Goal: Task Accomplishment & Management: Manage account settings

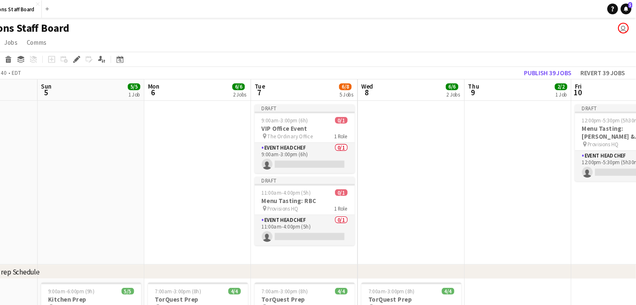
scroll to position [0, 204]
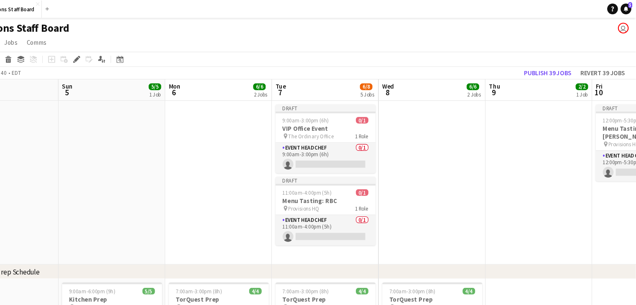
click at [619, 38] on app-page-menu "View Day view expanded Day view collapsed Month view Date picker Jump to [DATE]…" at bounding box center [318, 41] width 636 height 16
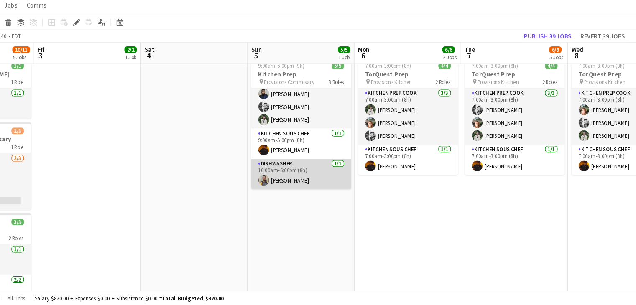
scroll to position [166, 0]
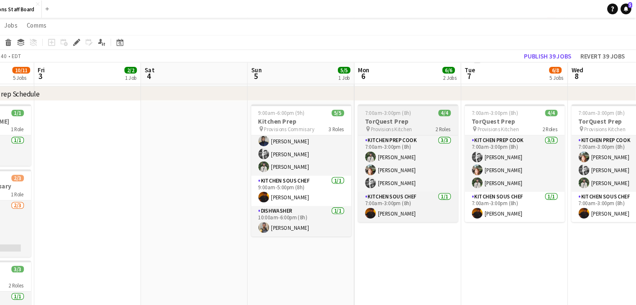
click at [406, 108] on span "7:00am-3:00pm (8h)" at bounding box center [404, 106] width 43 height 6
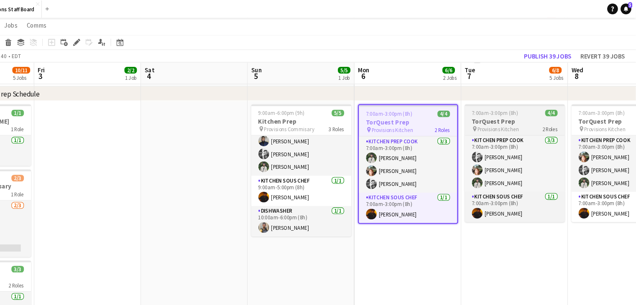
click at [523, 120] on span "Provisions Kitchen" at bounding box center [507, 121] width 39 height 6
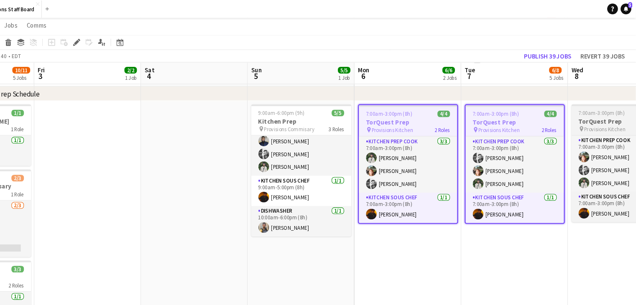
click at [598, 112] on h3 "TorQuest Prep" at bounding box center [623, 114] width 94 height 8
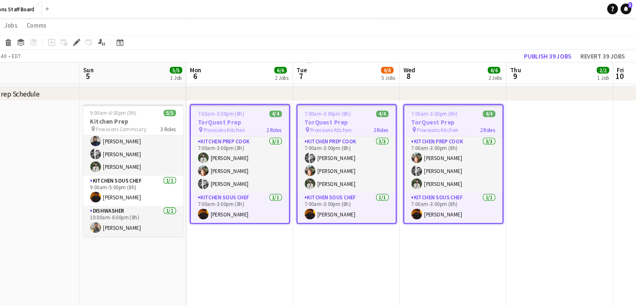
scroll to position [0, 385]
click at [237, 70] on app-board-header-date "Mon 6 6/6 2 Jobs" at bounding box center [265, 69] width 100 height 20
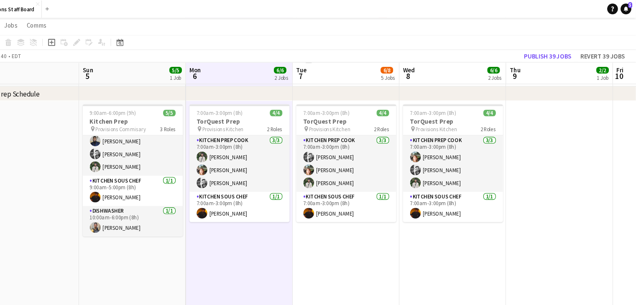
click at [237, 70] on app-board-header-date "Mon 6 6/6 2 Jobs" at bounding box center [265, 69] width 100 height 20
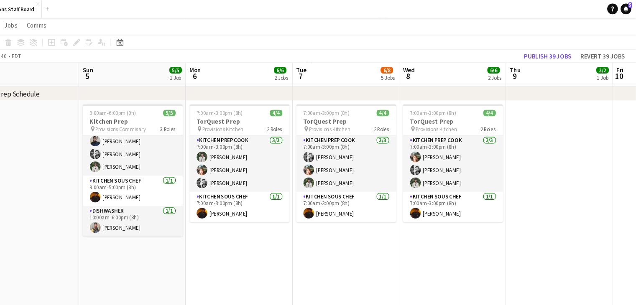
click at [237, 70] on app-board-header-date "Mon 6 6/6 2 Jobs" at bounding box center [265, 69] width 100 height 20
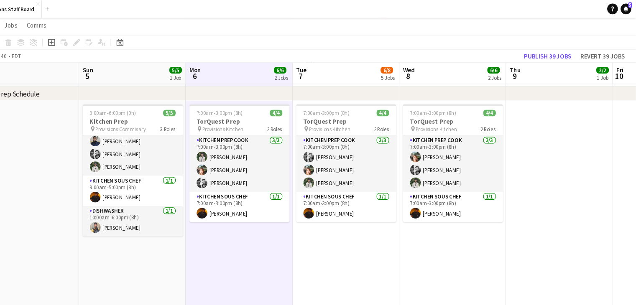
click at [237, 70] on app-board-header-date "Mon 6 6/6 2 Jobs" at bounding box center [265, 69] width 100 height 20
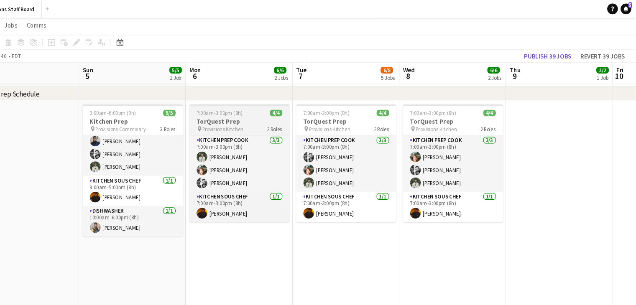
click at [268, 114] on h3 "TorQuest Prep" at bounding box center [265, 114] width 94 height 8
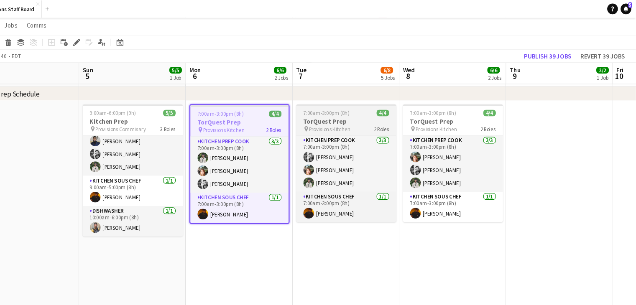
click at [361, 115] on h3 "TorQuest Prep" at bounding box center [365, 114] width 94 height 8
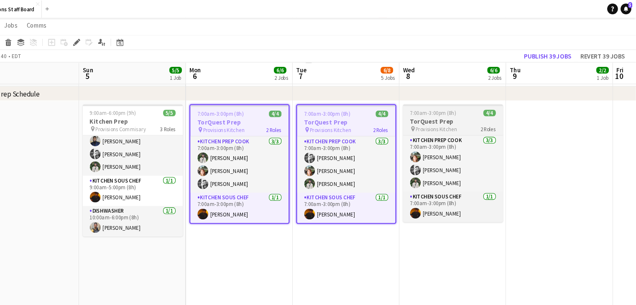
click at [470, 119] on div "pin Provisions Kitchen 2 Roles" at bounding box center [465, 120] width 94 height 7
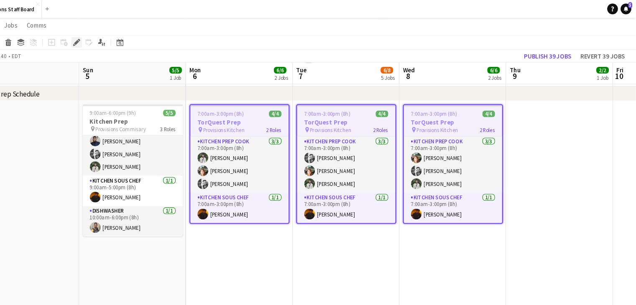
click at [114, 36] on icon "Edit" at bounding box center [112, 39] width 7 height 7
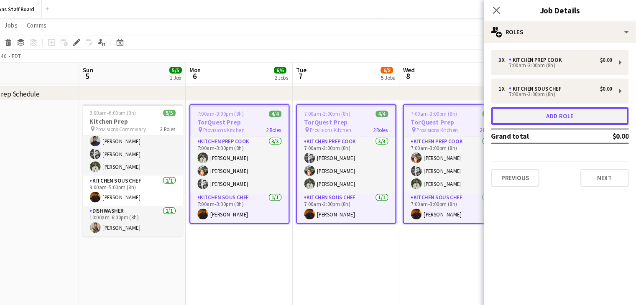
click at [577, 111] on button "Add role" at bounding box center [564, 108] width 129 height 17
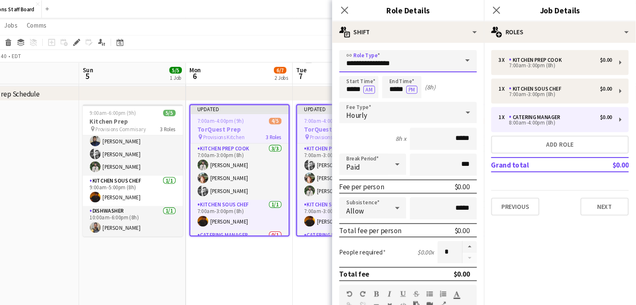
click at [382, 60] on input "**********" at bounding box center [422, 57] width 129 height 21
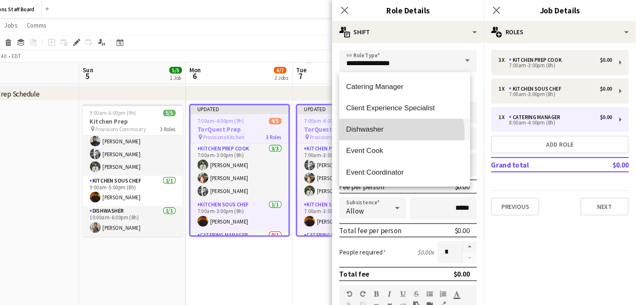
click at [393, 126] on mat-option "Dishwasher" at bounding box center [419, 121] width 122 height 20
type input "**********"
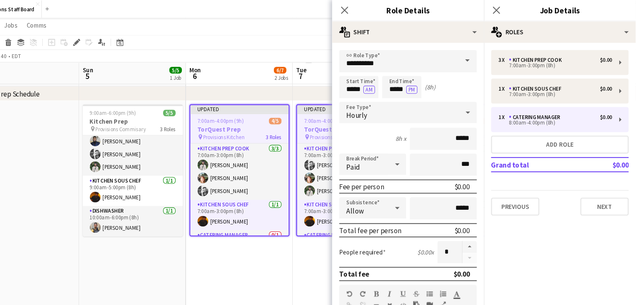
click at [332, 245] on app-date-cell "Updated 7:00am-4:00pm (9h) 4/5 TorQuest Prep pin Provisions Kitchen 3 Roles Kit…" at bounding box center [365, 231] width 100 height 274
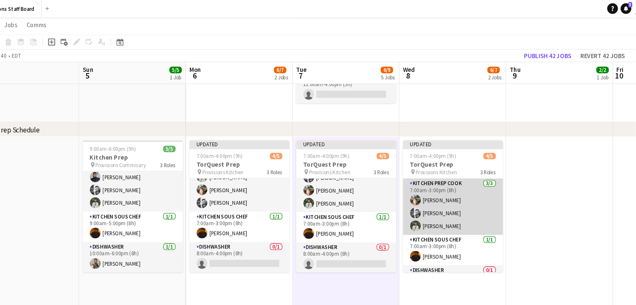
scroll to position [22, 0]
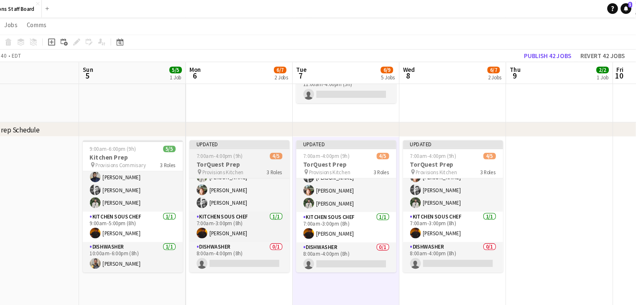
click at [283, 145] on div "7:00am-4:00pm (9h) 4/5" at bounding box center [265, 146] width 94 height 6
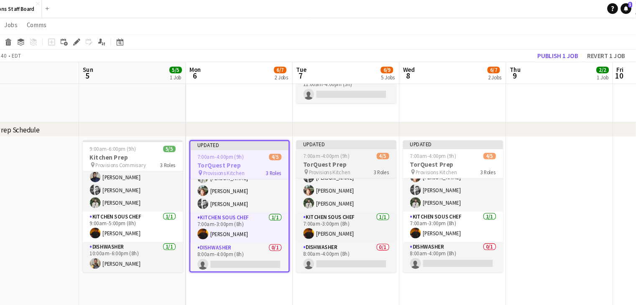
click at [341, 151] on h3 "TorQuest Prep" at bounding box center [365, 154] width 94 height 8
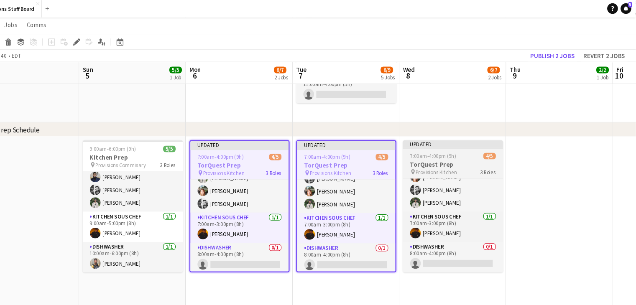
click at [459, 153] on h3 "TorQuest Prep" at bounding box center [465, 154] width 94 height 8
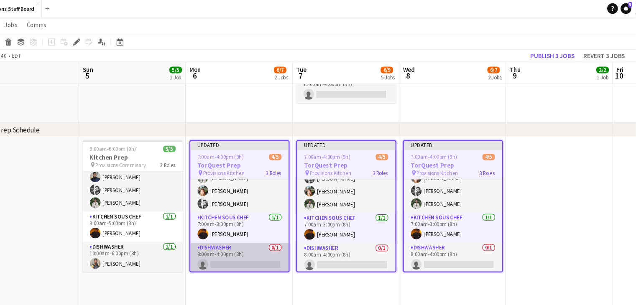
click at [266, 249] on app-card-role "Dishwasher 0/1 8:00am-4:00pm (8h) single-neutral-actions" at bounding box center [265, 242] width 92 height 28
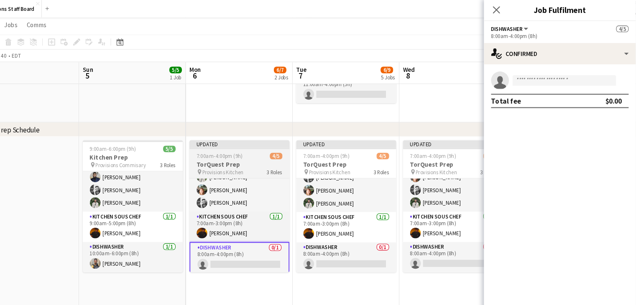
click at [260, 145] on span "7:00am-4:00pm (9h)" at bounding box center [246, 146] width 43 height 6
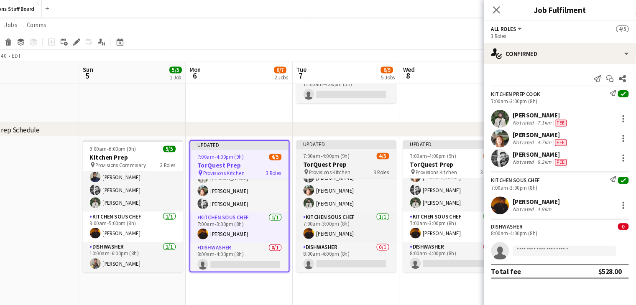
click at [354, 141] on app-job-card "Updated 7:00am-4:00pm (9h) 4/5 TorQuest Prep pin Provisions Kitchen 3 Roles Kit…" at bounding box center [365, 194] width 94 height 124
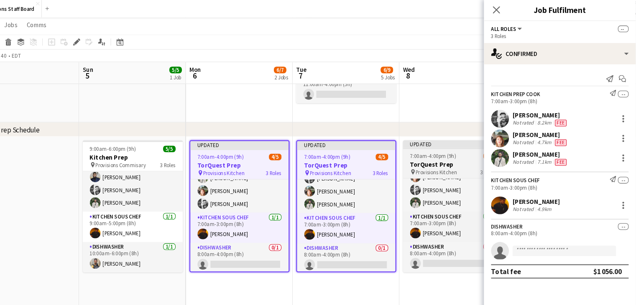
click at [436, 144] on span "7:00am-4:00pm (9h)" at bounding box center [446, 146] width 43 height 6
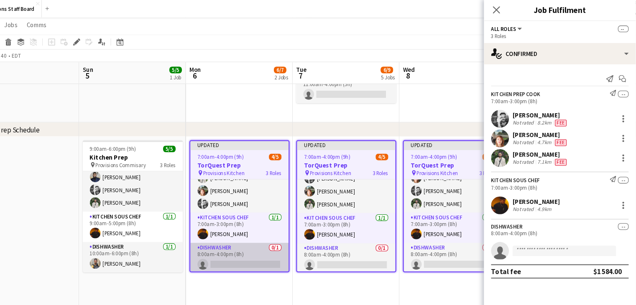
click at [268, 249] on app-card-role "Dishwasher 0/1 8:00am-4:00pm (8h) single-neutral-actions" at bounding box center [265, 242] width 92 height 28
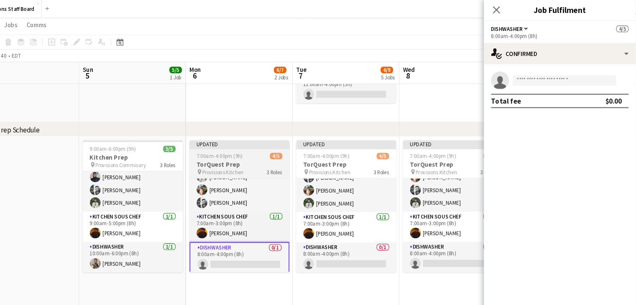
click at [268, 155] on h3 "TorQuest Prep" at bounding box center [265, 154] width 94 height 8
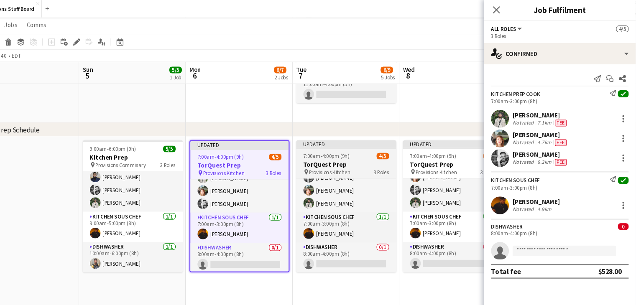
click at [331, 151] on h3 "TorQuest Prep" at bounding box center [365, 154] width 94 height 8
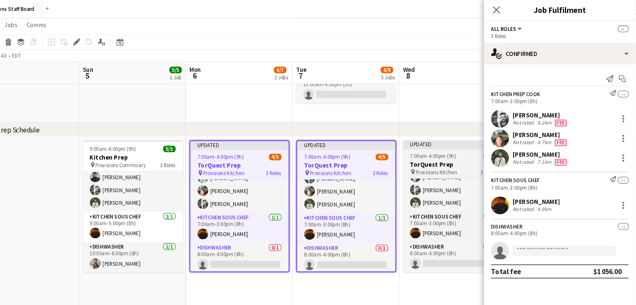
click at [467, 152] on h3 "TorQuest Prep" at bounding box center [465, 154] width 94 height 8
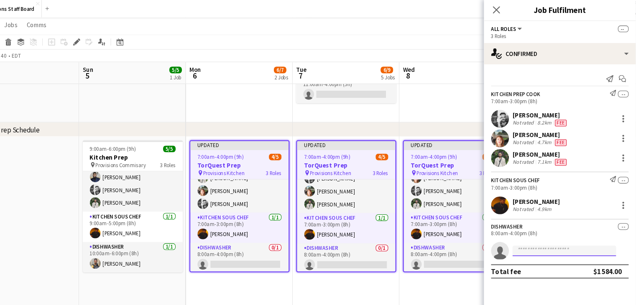
click at [556, 236] on input at bounding box center [568, 235] width 97 height 10
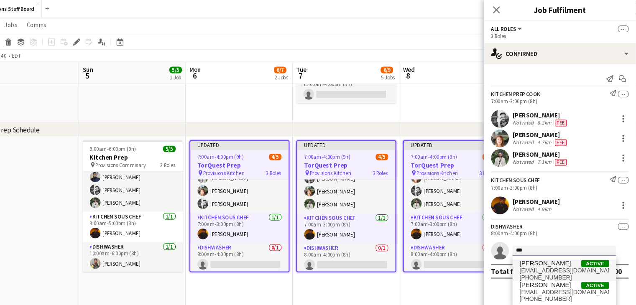
type input "***"
click at [540, 252] on span "[EMAIL_ADDRESS][DOMAIN_NAME]" at bounding box center [569, 253] width 84 height 7
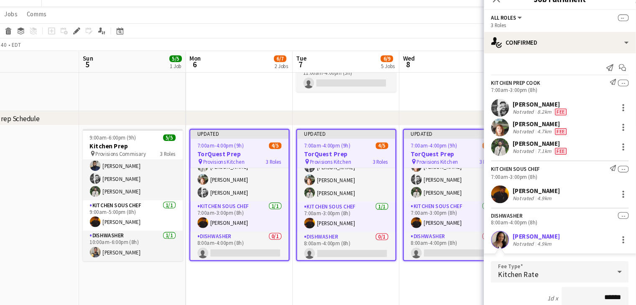
scroll to position [23, 0]
click at [559, 231] on div "[PERSON_NAME]" at bounding box center [542, 232] width 44 height 8
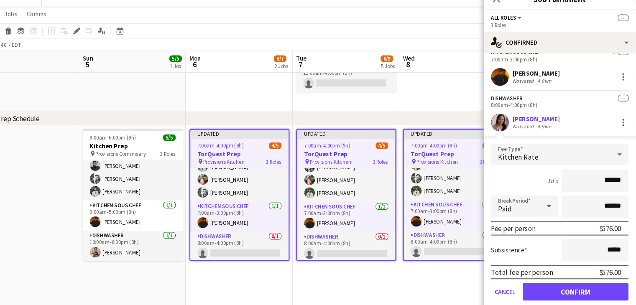
scroll to position [113, 0]
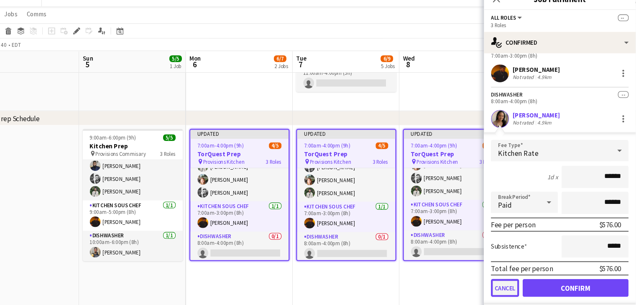
click at [511, 278] on button "Cancel" at bounding box center [513, 280] width 26 height 17
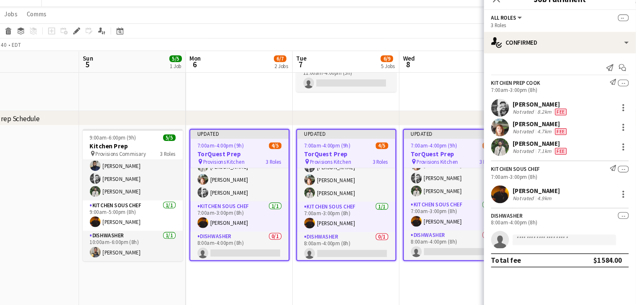
scroll to position [0, 0]
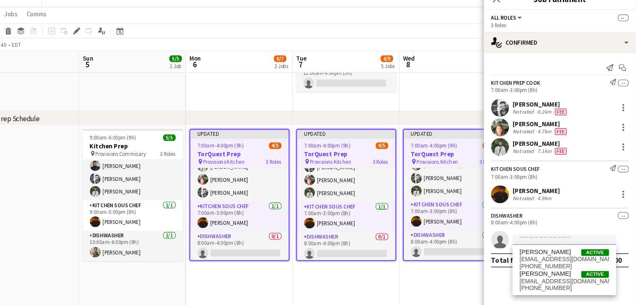
click at [530, 235] on input at bounding box center [568, 235] width 97 height 10
click at [552, 272] on span "[EMAIL_ADDRESS][DOMAIN_NAME]" at bounding box center [569, 274] width 84 height 7
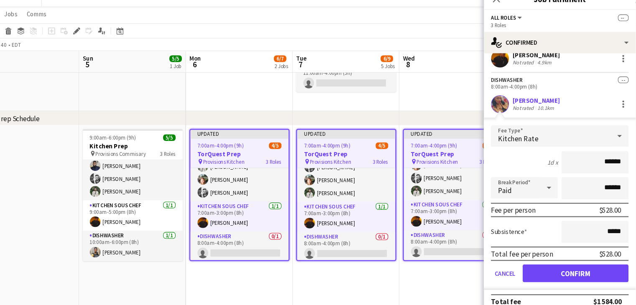
scroll to position [127, 0]
click at [555, 266] on button "Confirm" at bounding box center [579, 266] width 99 height 17
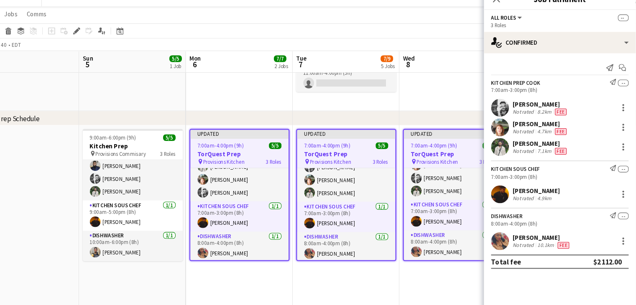
click at [434, 264] on app-date-cell "Updated 7:00am-4:00pm (9h) 5/5 TorQuest Prep pin Provisions Kitchen 3 Roles Kit…" at bounding box center [465, 265] width 100 height 274
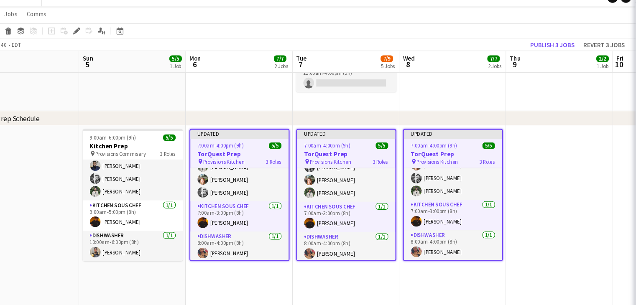
scroll to position [22, 0]
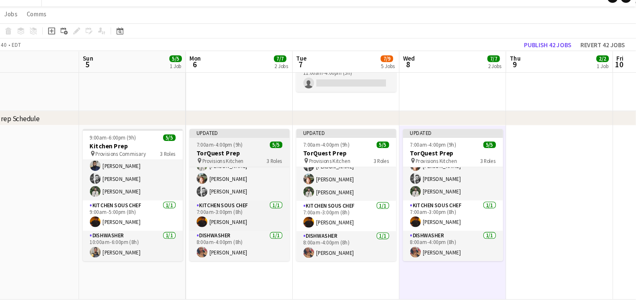
click at [261, 140] on app-job-card "Updated 7:00am-4:00pm (9h) 5/5 TorQuest Prep pin Provisions Kitchen 3 Roles Kit…" at bounding box center [265, 194] width 94 height 124
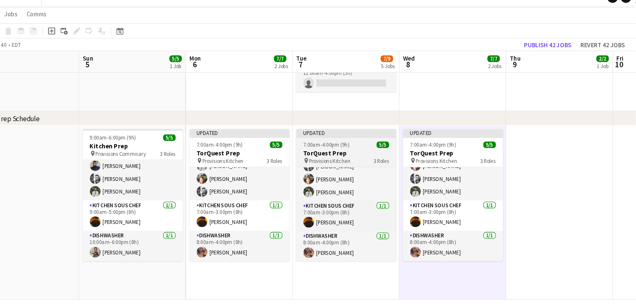
click at [368, 154] on h3 "TorQuest Prep" at bounding box center [365, 154] width 94 height 8
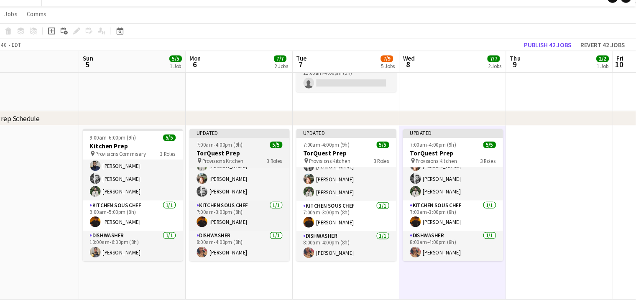
click at [246, 149] on span "7:00am-4:00pm (9h)" at bounding box center [246, 146] width 43 height 6
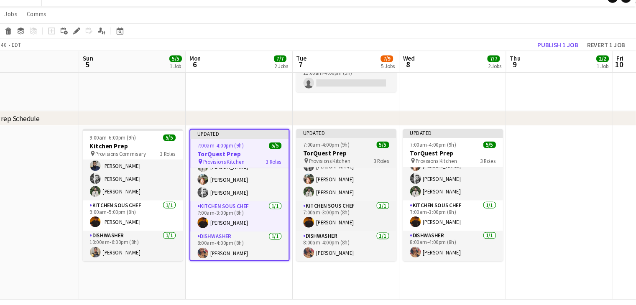
click at [334, 144] on span "7:00am-4:00pm (9h)" at bounding box center [346, 146] width 43 height 6
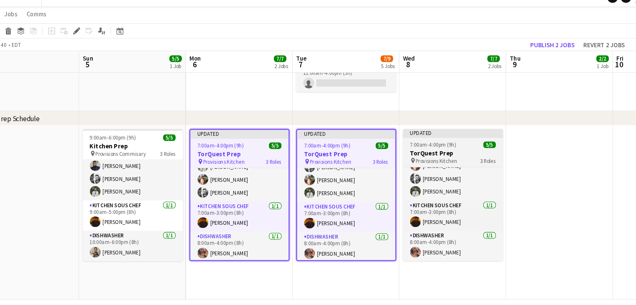
click at [455, 149] on app-job-card "Updated 7:00am-4:00pm (9h) 5/5 TorQuest Prep pin Provisions Kitchen 3 Roles Kit…" at bounding box center [465, 194] width 94 height 124
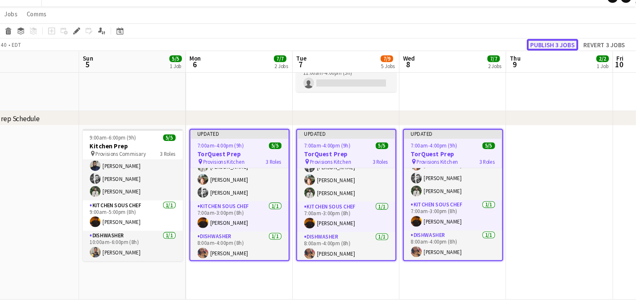
click at [562, 54] on button "Publish 3 jobs" at bounding box center [558, 52] width 48 height 11
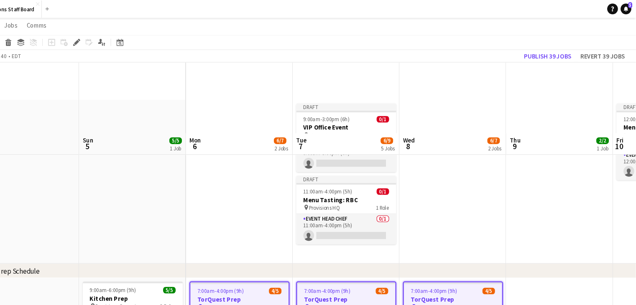
scroll to position [172, 0]
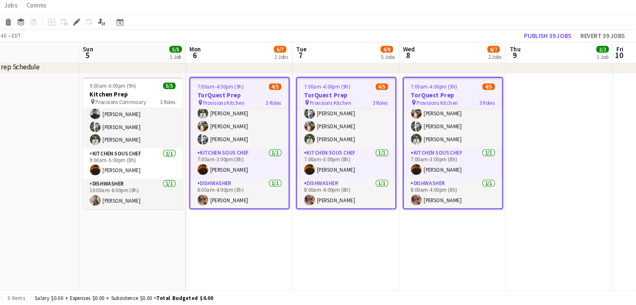
click at [398, 264] on app-date-cell "7:00am-4:00pm (9h) 4/5 TorQuest Prep pin Provisions Kitchen 3 Roles Kitchen Pre…" at bounding box center [365, 225] width 100 height 274
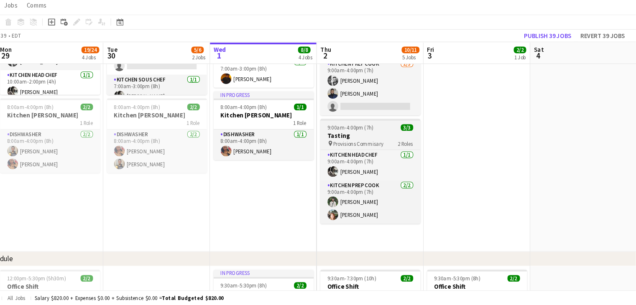
scroll to position [256, 0]
